Goal: Information Seeking & Learning: Check status

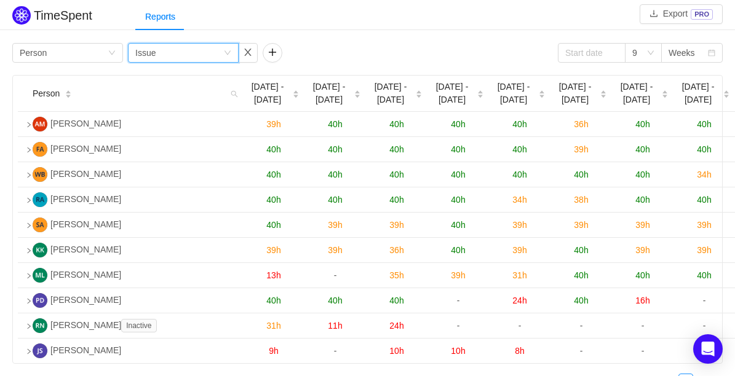
click at [229, 52] on icon "icon: down" at bounding box center [227, 53] width 6 height 4
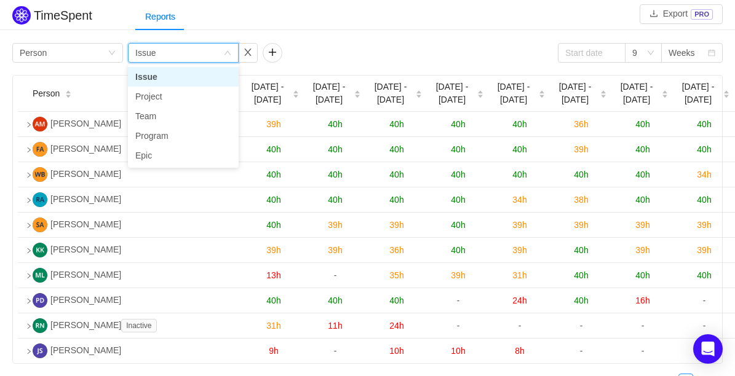
click at [229, 52] on icon "icon: down" at bounding box center [227, 52] width 7 height 7
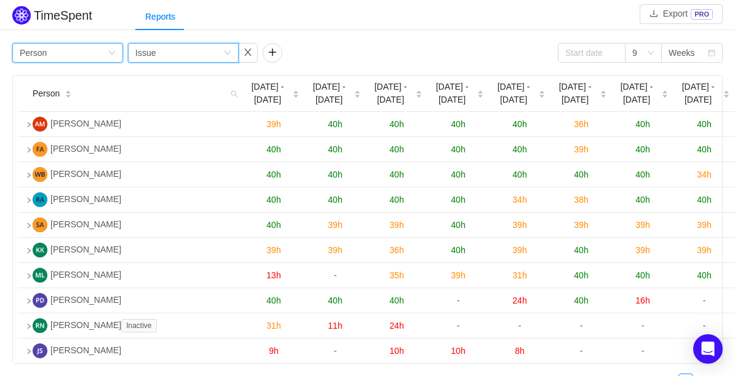
click at [116, 52] on div "Group by Person" at bounding box center [67, 53] width 111 height 20
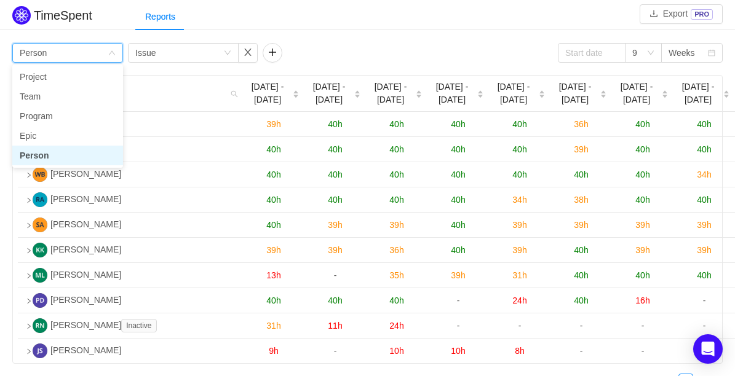
click at [116, 52] on div "Group by Person" at bounding box center [67, 53] width 111 height 20
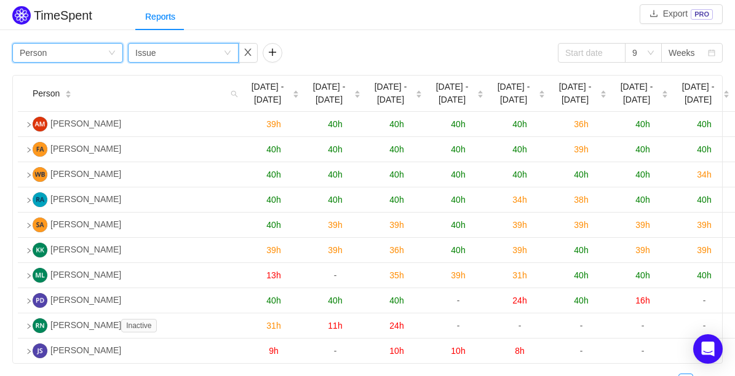
click at [232, 49] on div "Group by Issue" at bounding box center [183, 53] width 111 height 20
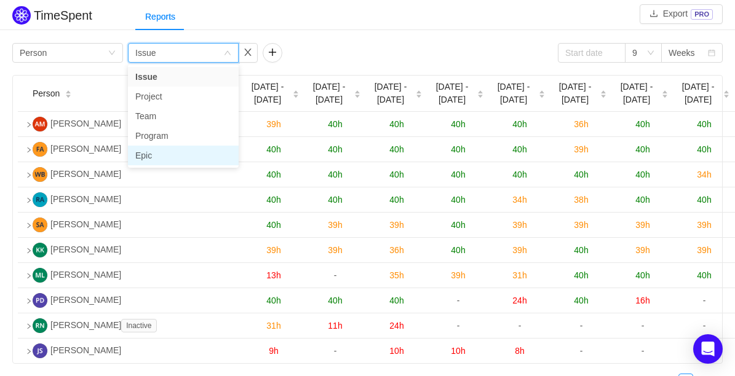
click at [146, 146] on li "Epic" at bounding box center [183, 156] width 111 height 20
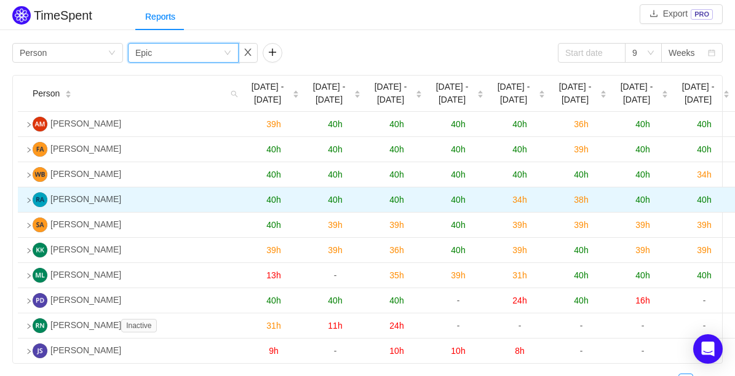
scroll to position [68, 0]
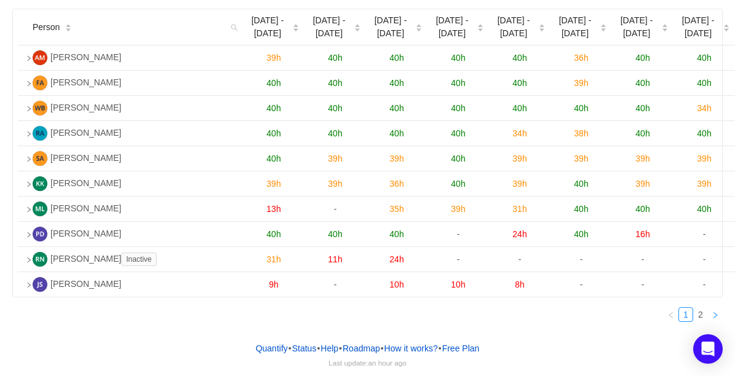
click at [716, 317] on icon "icon: right" at bounding box center [714, 315] width 7 height 7
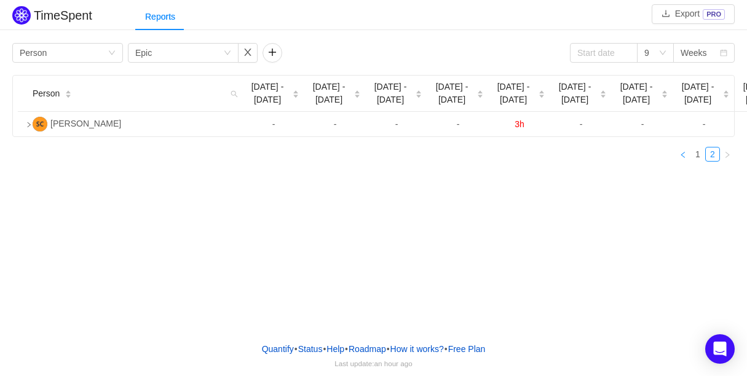
click at [682, 159] on link at bounding box center [683, 154] width 15 height 15
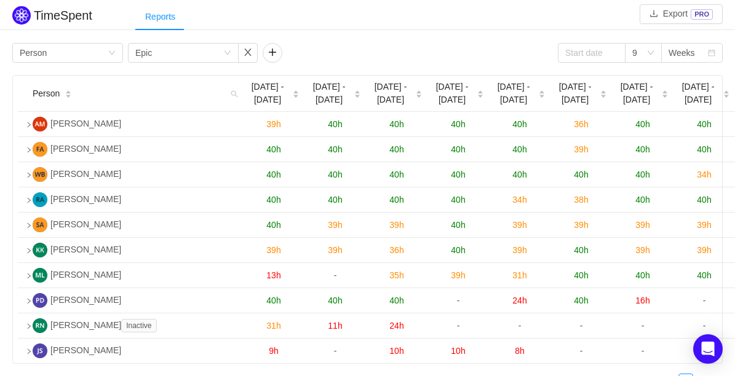
click at [163, 18] on div "Reports" at bounding box center [160, 17] width 50 height 28
click at [619, 55] on input at bounding box center [592, 53] width 68 height 20
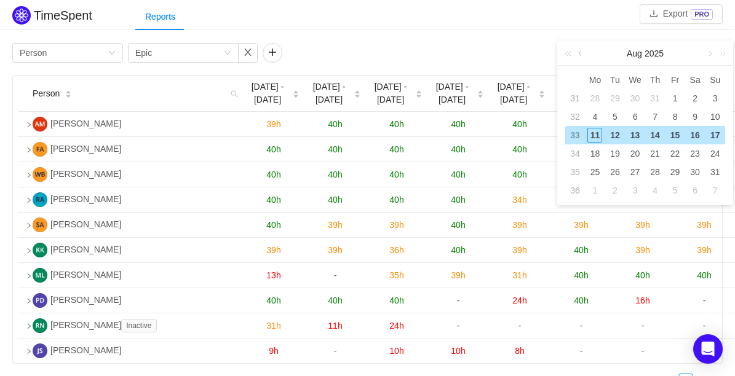
click at [583, 53] on link at bounding box center [581, 53] width 11 height 25
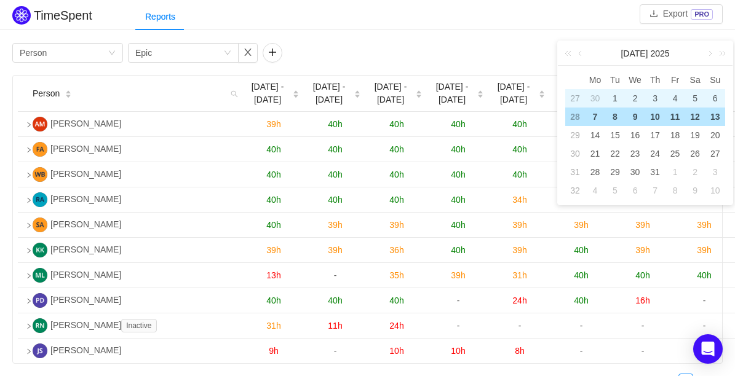
click at [615, 97] on div "1" at bounding box center [614, 98] width 15 height 15
type input "[DATE]"
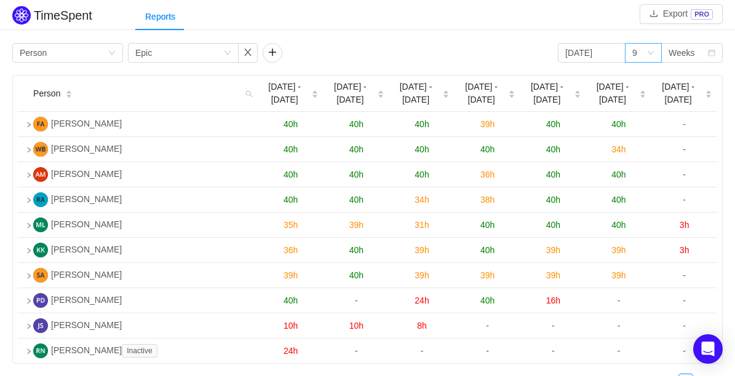
click at [653, 54] on icon "icon: down" at bounding box center [650, 52] width 7 height 7
click at [697, 58] on div "Weeks" at bounding box center [687, 53] width 39 height 18
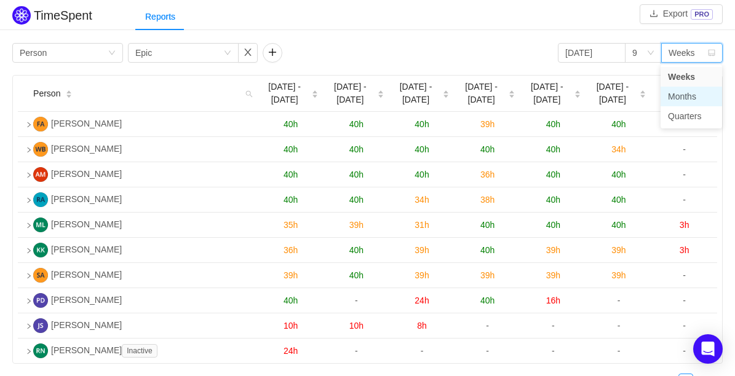
click at [685, 93] on li "Months" at bounding box center [690, 97] width 61 height 20
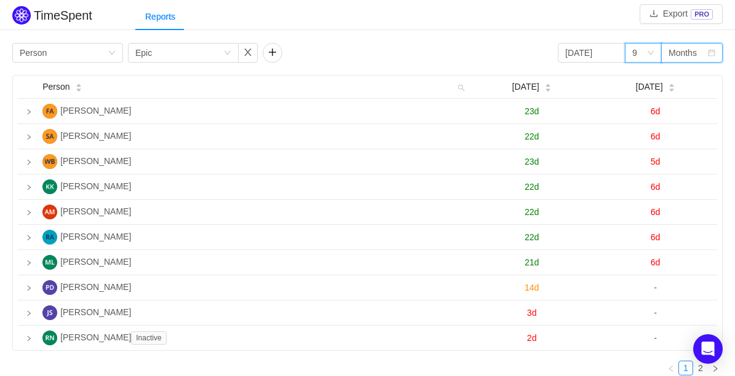
click at [649, 50] on icon "icon: down" at bounding box center [650, 52] width 7 height 7
click at [684, 57] on div "Months" at bounding box center [682, 53] width 28 height 18
click at [682, 69] on li "Weeks" at bounding box center [690, 77] width 61 height 20
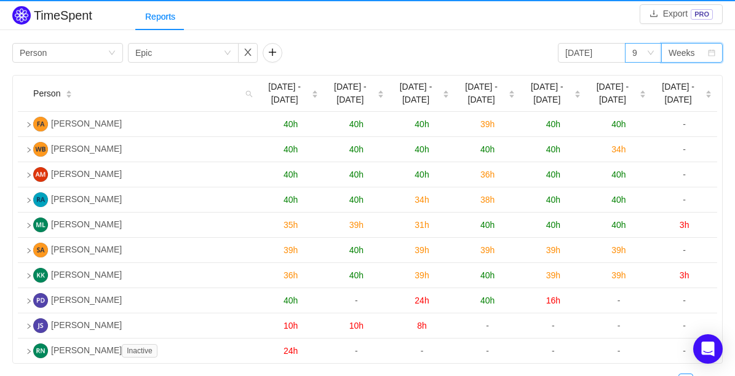
click at [654, 57] on div "9" at bounding box center [643, 53] width 37 height 20
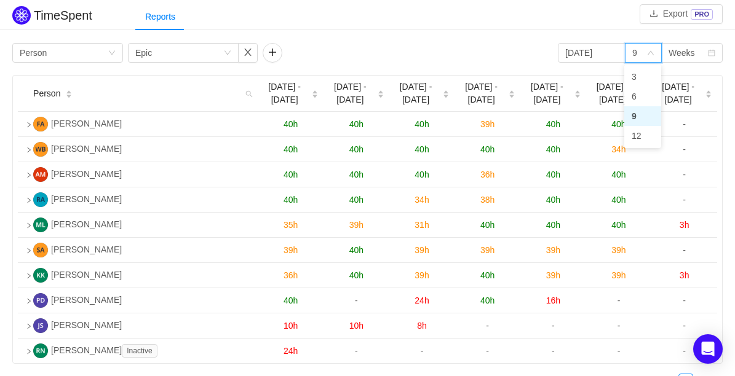
click at [603, 26] on div "Reports" at bounding box center [434, 17] width 599 height 28
click at [637, 50] on div "9" at bounding box center [639, 53] width 14 height 18
click at [639, 80] on li "3" at bounding box center [642, 77] width 37 height 20
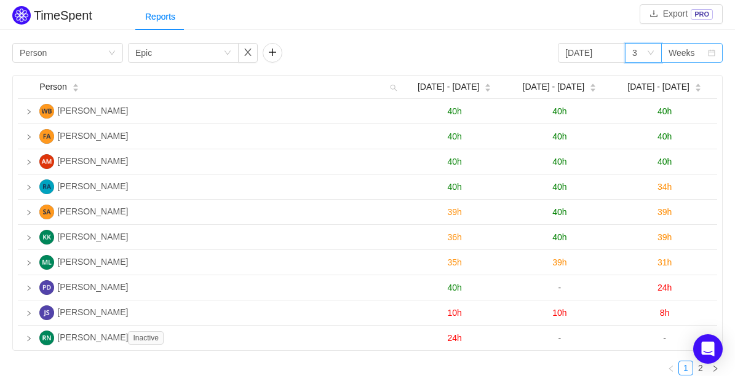
click at [698, 56] on div "Weeks" at bounding box center [687, 53] width 39 height 18
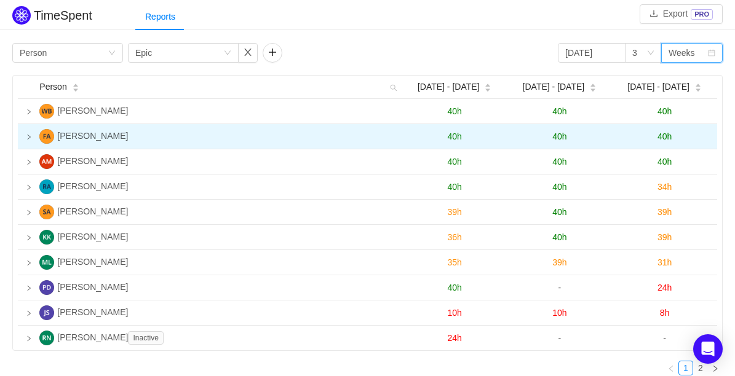
click at [235, 124] on td "[PERSON_NAME]" at bounding box center [218, 136] width 368 height 25
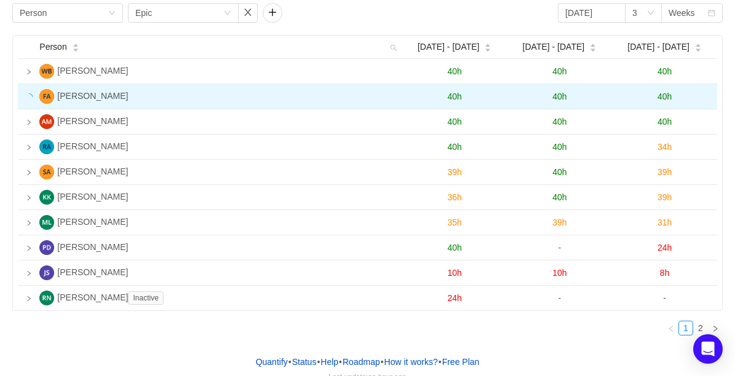
scroll to position [55, 0]
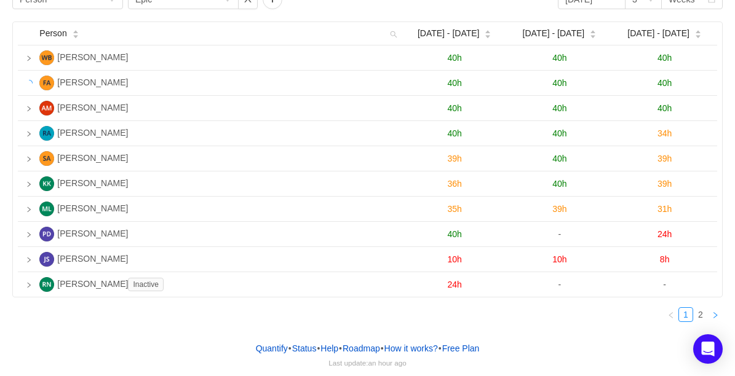
click at [711, 315] on icon "icon: right" at bounding box center [714, 315] width 7 height 7
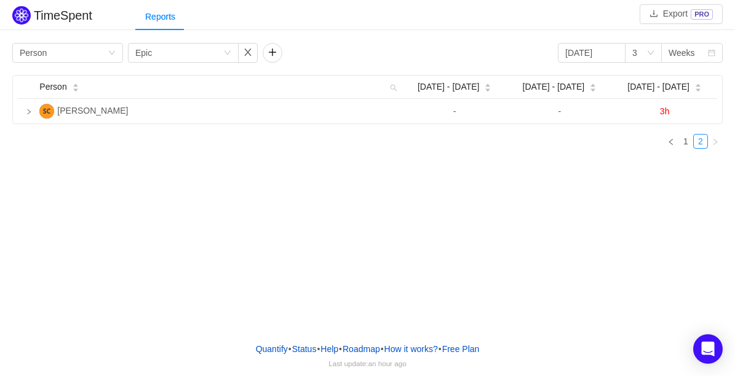
scroll to position [0, 0]
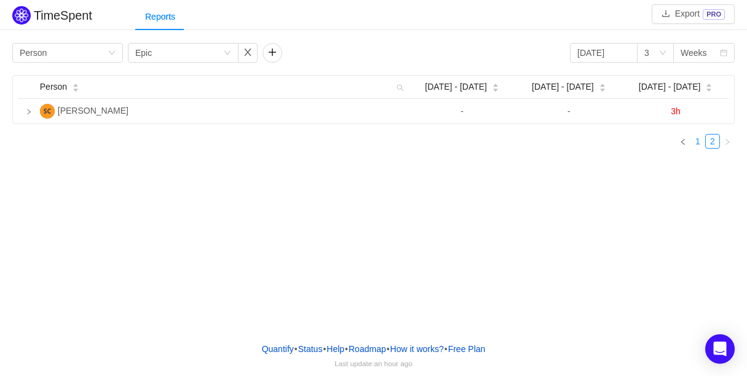
click at [696, 143] on link "1" at bounding box center [698, 142] width 14 height 14
